Goal: Browse casually

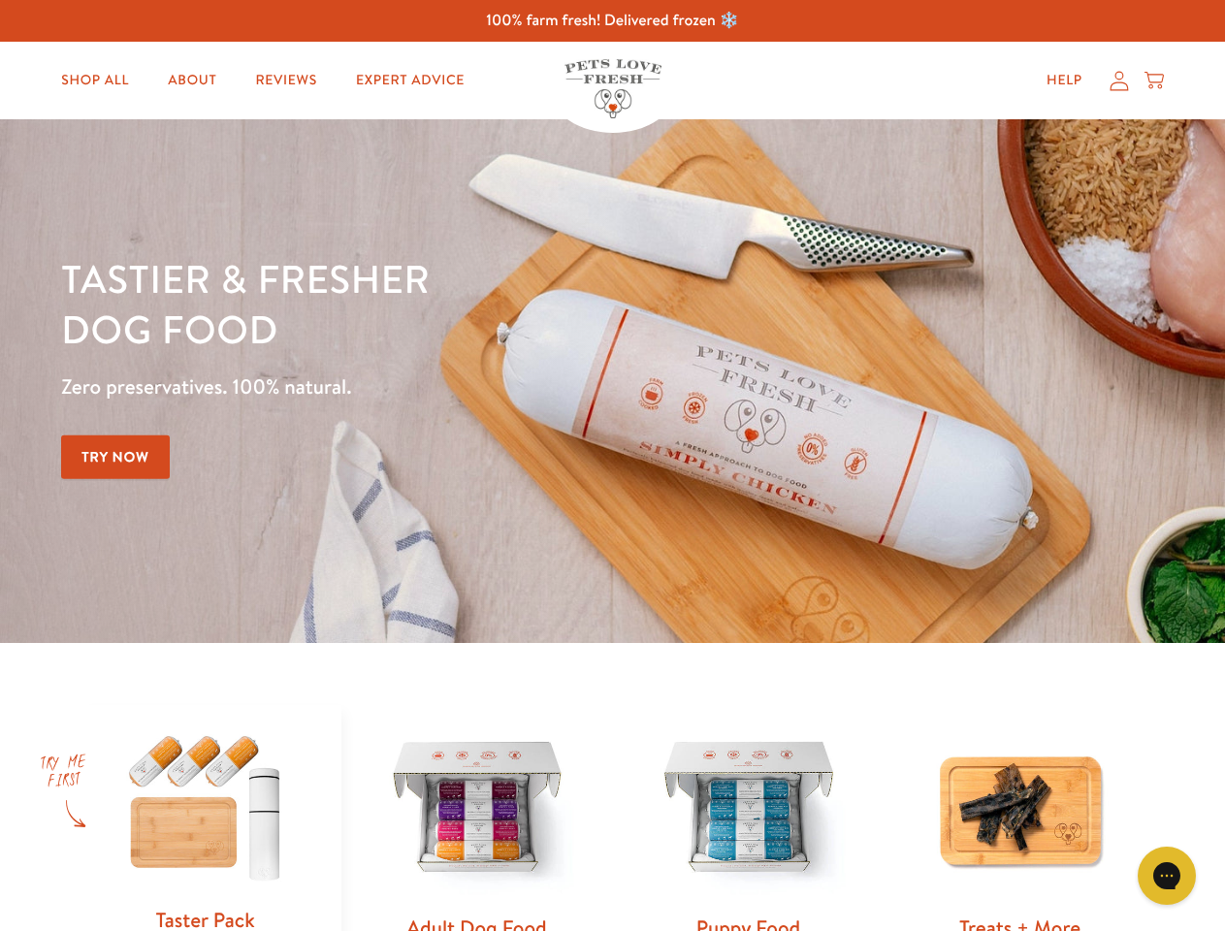
click at [612, 466] on div "Tastier & fresher dog food Zero preservatives. 100% natural. Try Now" at bounding box center [428, 381] width 735 height 256
click at [1167, 876] on icon "Gorgias live chat" at bounding box center [1166, 875] width 18 height 18
